Goal: Task Accomplishment & Management: Use online tool/utility

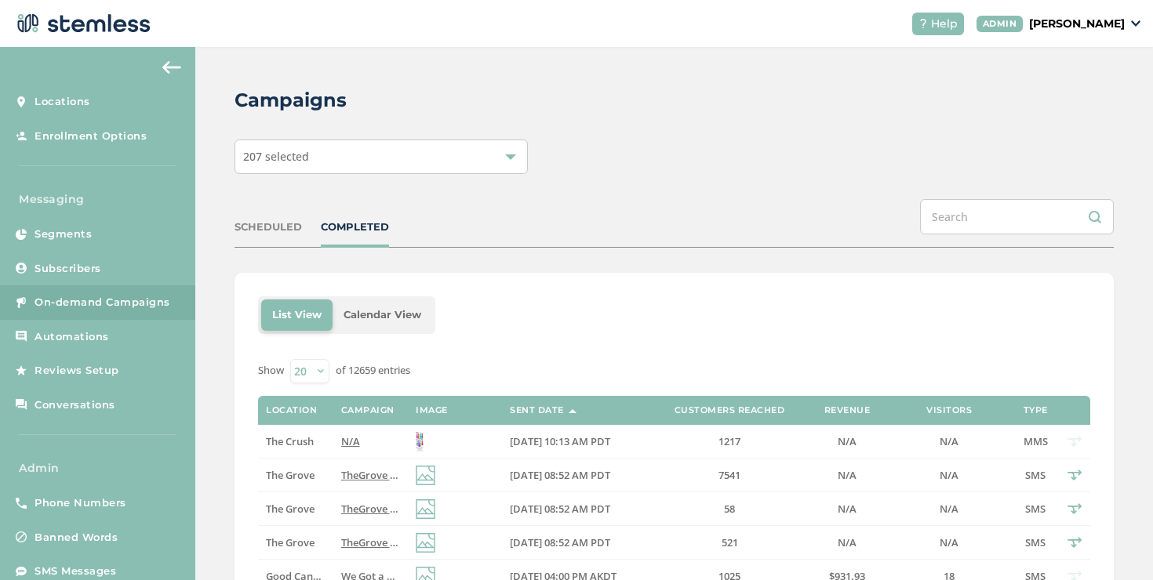
scroll to position [555, 0]
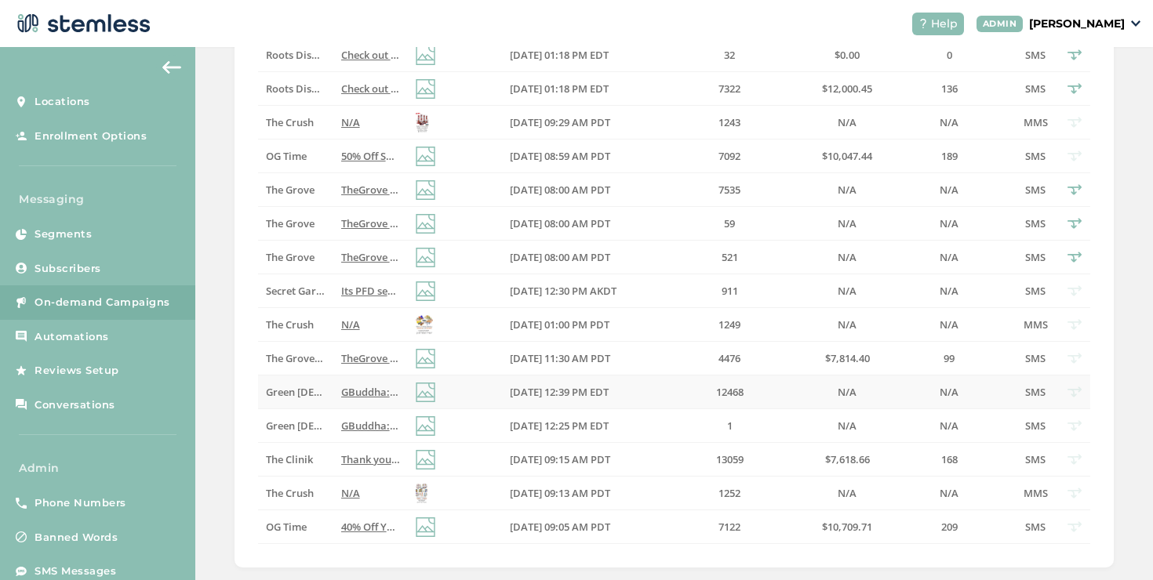
click at [364, 394] on span "GBuddha: BOGO Free all deli zips [DATE]! Fresh new zips to choose from! Visit o…" at bounding box center [649, 392] width 616 height 14
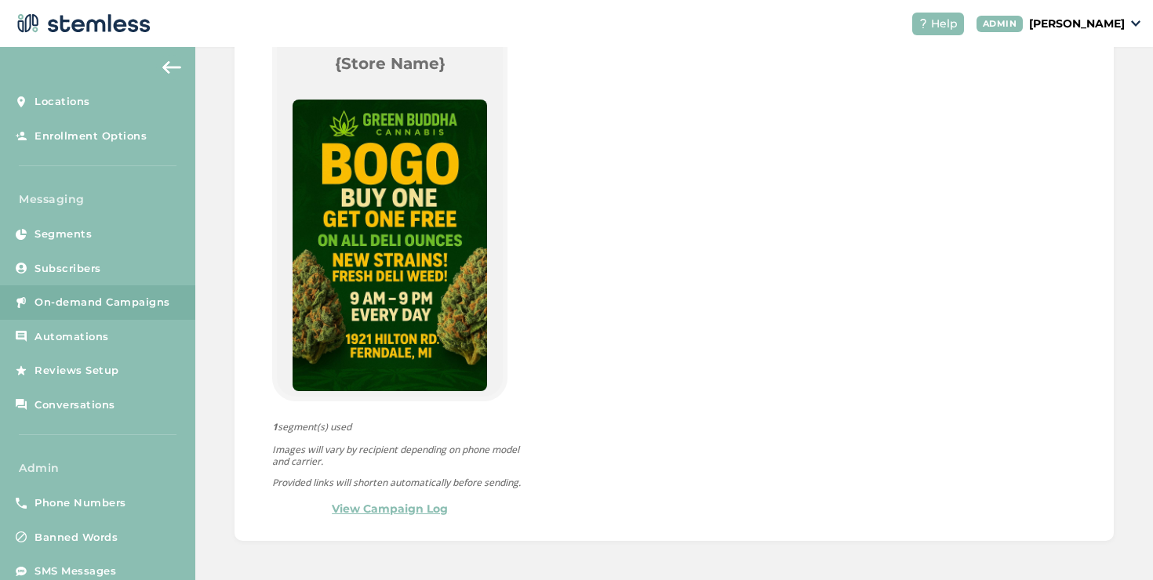
scroll to position [173, 0]
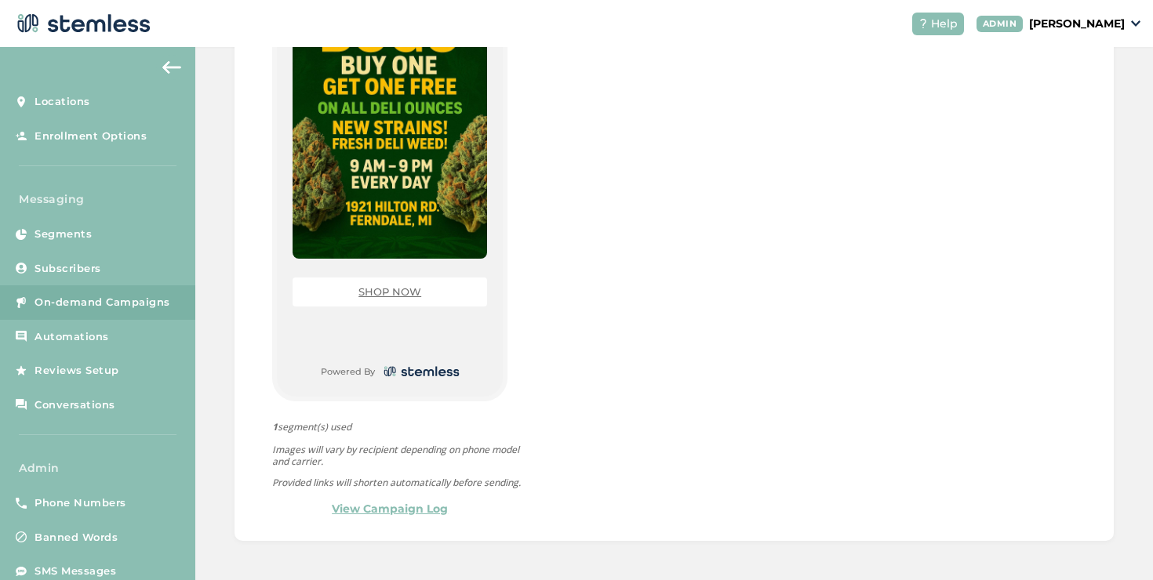
click at [384, 285] on link "SHOP NOW" at bounding box center [389, 291] width 63 height 13
click at [1048, 20] on p "[PERSON_NAME]" at bounding box center [1077, 24] width 96 height 16
click at [1067, 111] on span "Impersonate" at bounding box center [1084, 113] width 77 height 16
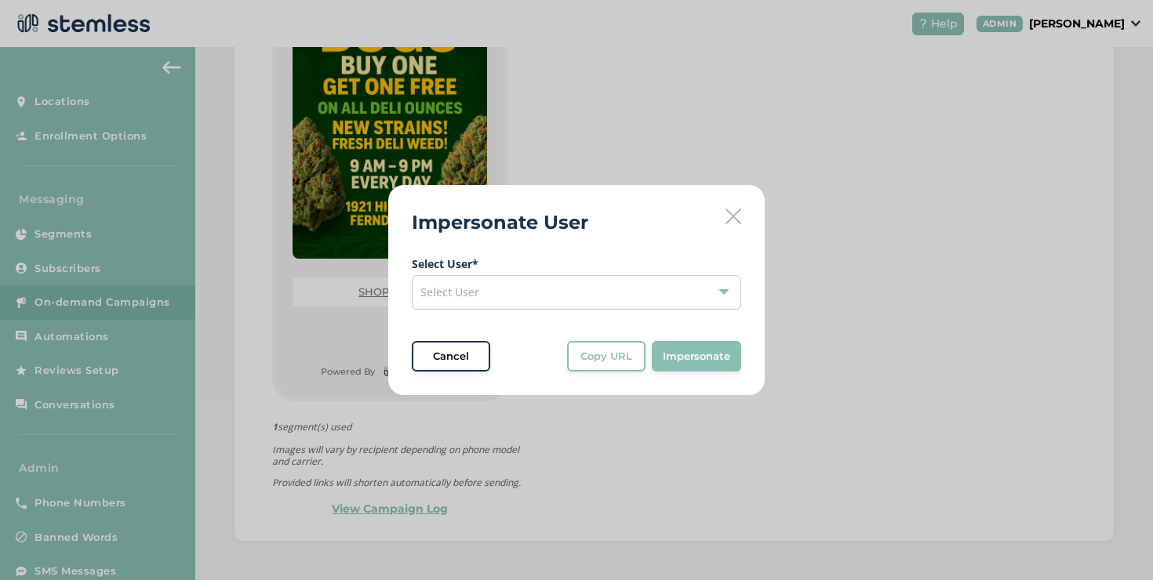
click at [645, 298] on div "Select User" at bounding box center [576, 292] width 329 height 35
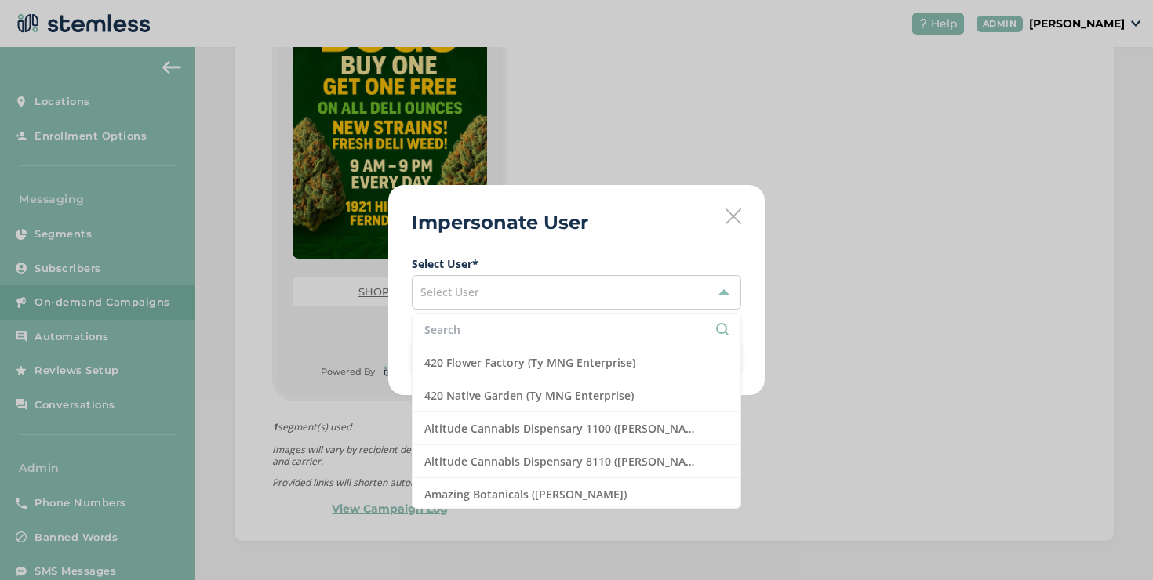
click at [591, 336] on input "text" at bounding box center [576, 330] width 304 height 16
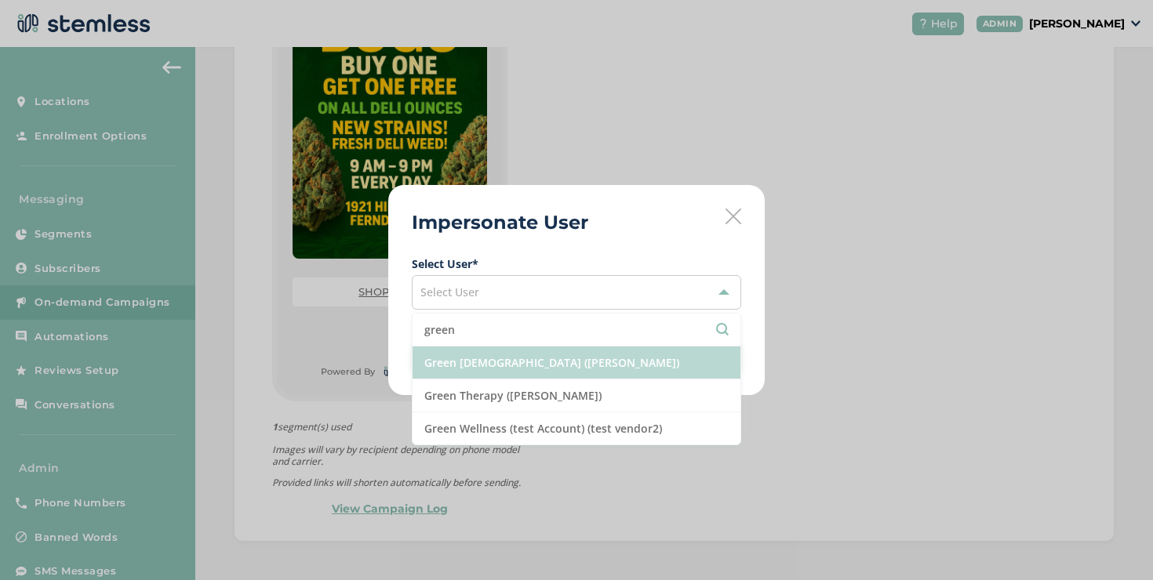
type input "green"
click at [605, 377] on li "Green [DEMOGRAPHIC_DATA] ([PERSON_NAME])" at bounding box center [576, 363] width 328 height 33
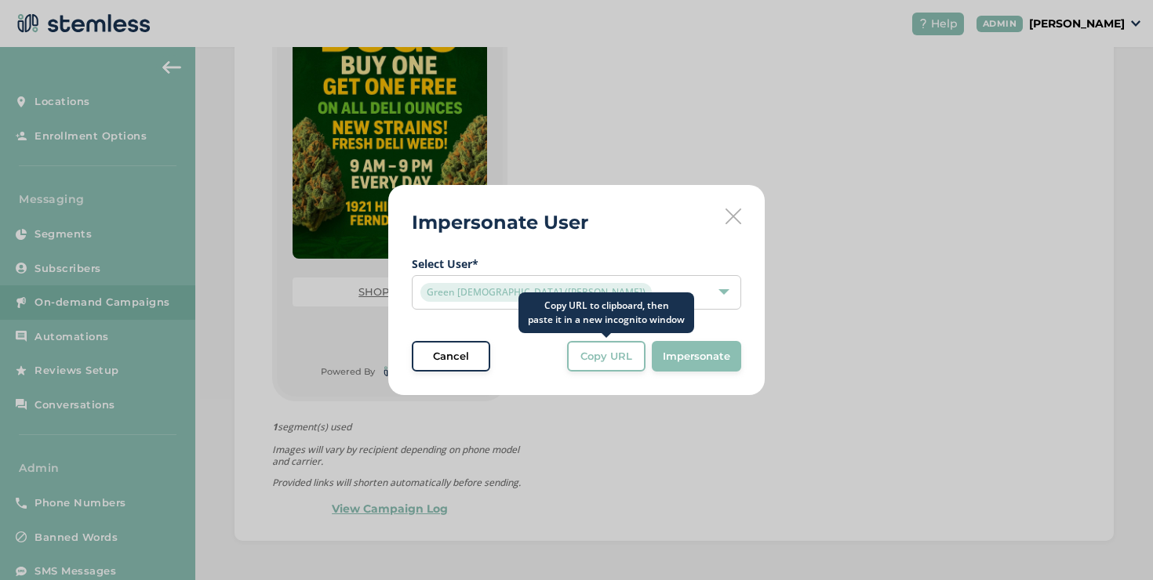
click at [634, 362] on div "Copy URL" at bounding box center [606, 357] width 56 height 16
